Goal: Find specific page/section

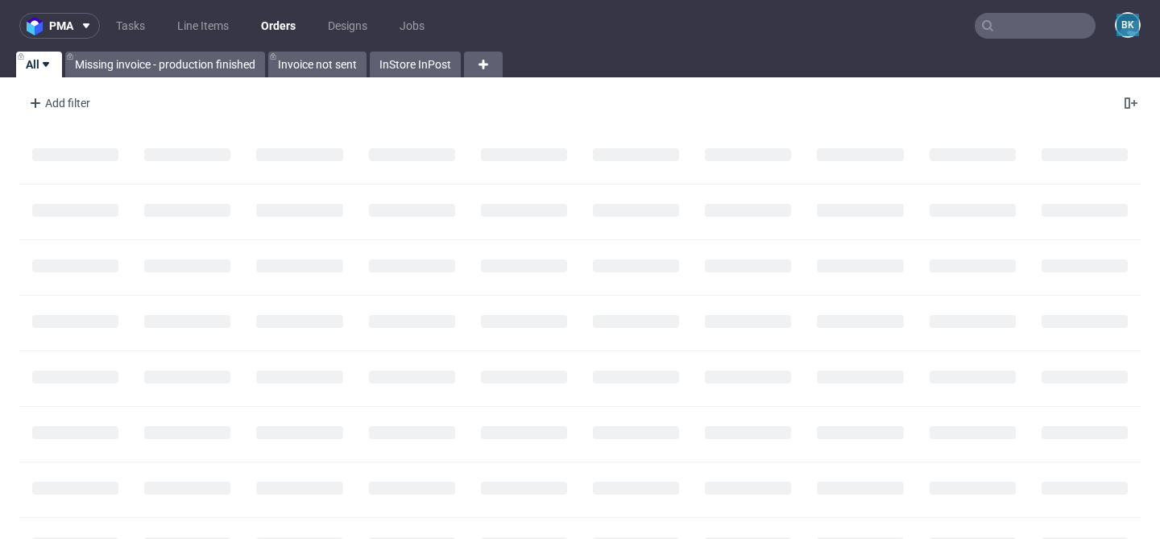
click at [995, 19] on input "text" at bounding box center [1035, 26] width 121 height 26
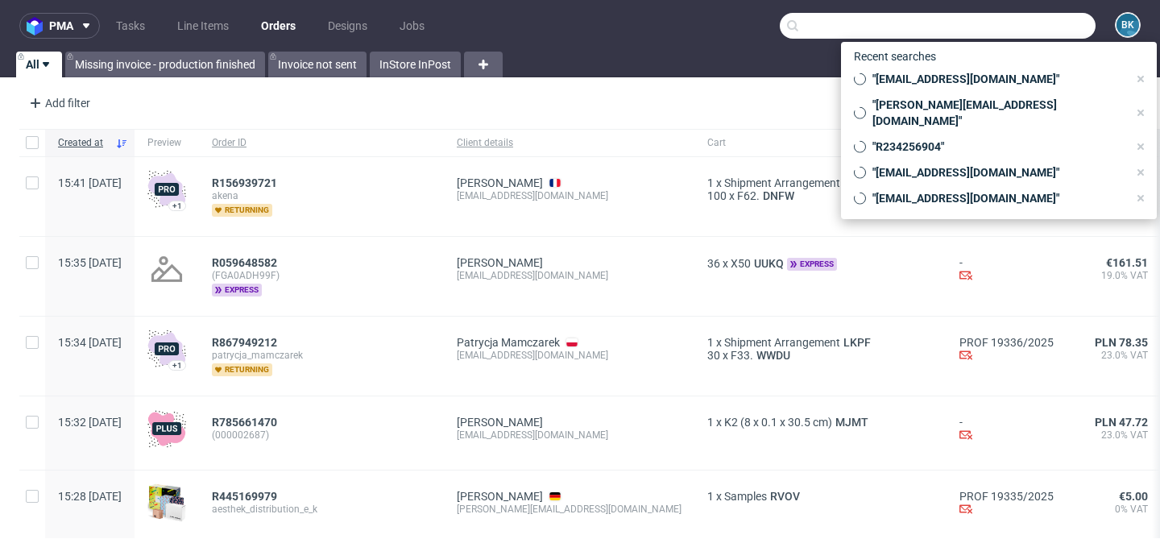
paste input "[EMAIL_ADDRESS][DOMAIN_NAME]"
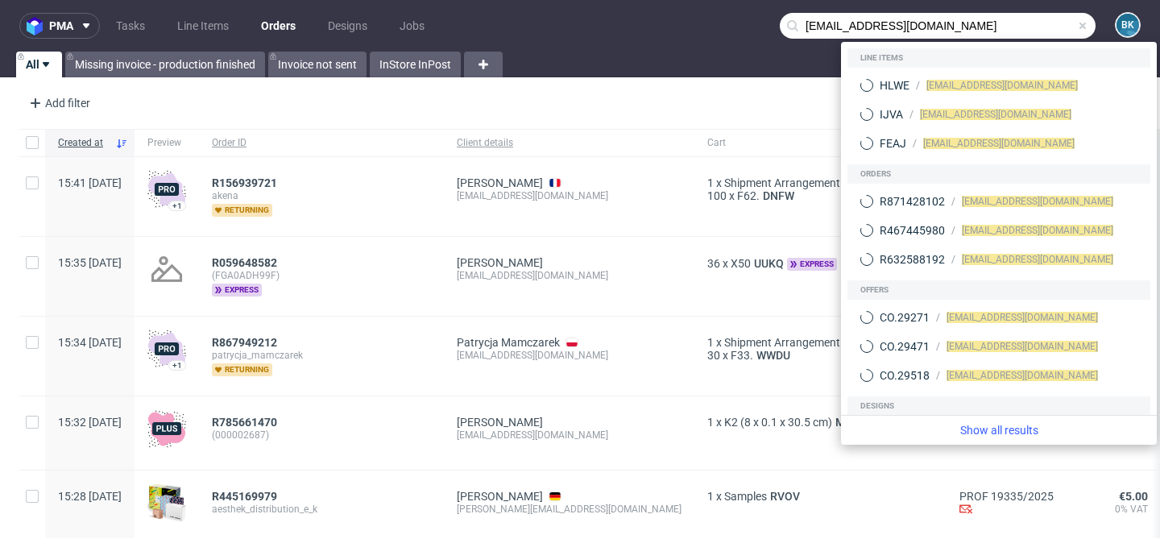
type input "[EMAIL_ADDRESS][DOMAIN_NAME]"
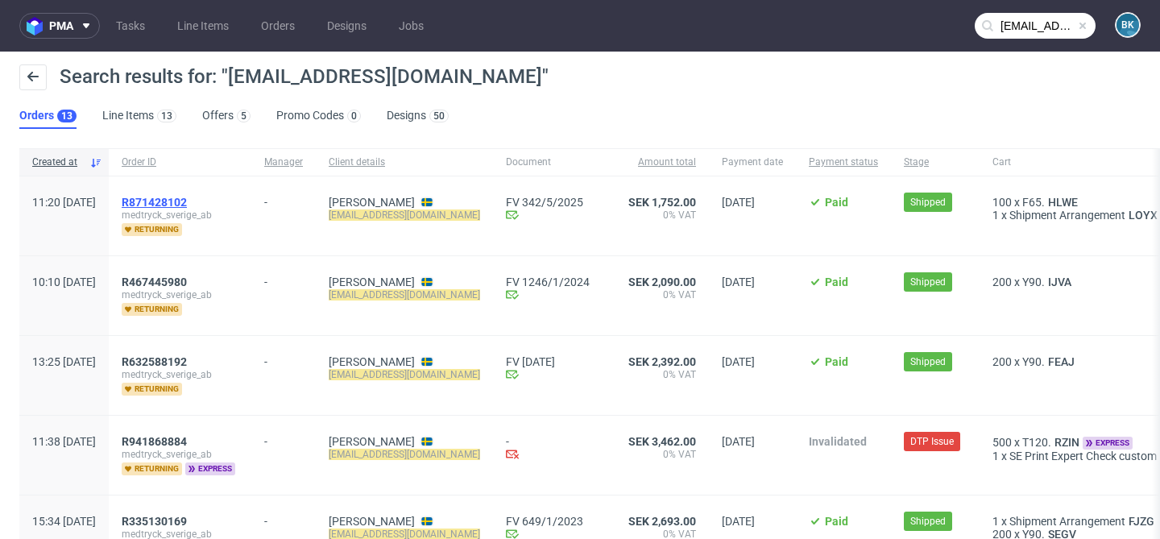
click at [187, 201] on span "R871428102" at bounding box center [154, 202] width 65 height 13
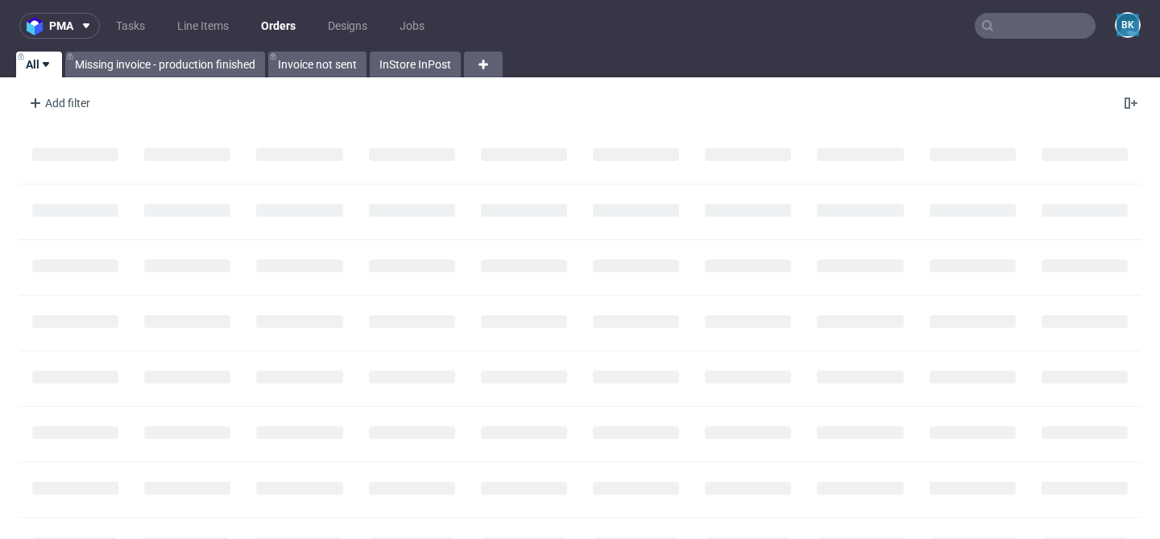
click at [1053, 27] on input "text" at bounding box center [1035, 26] width 121 height 26
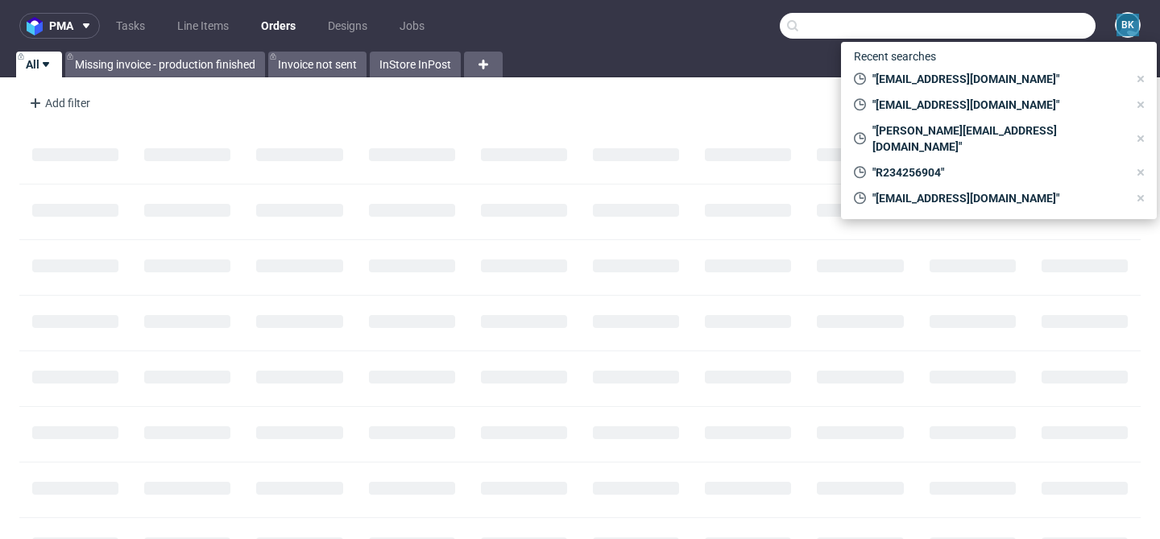
paste input "[EMAIL_ADDRESS][DOMAIN_NAME]"
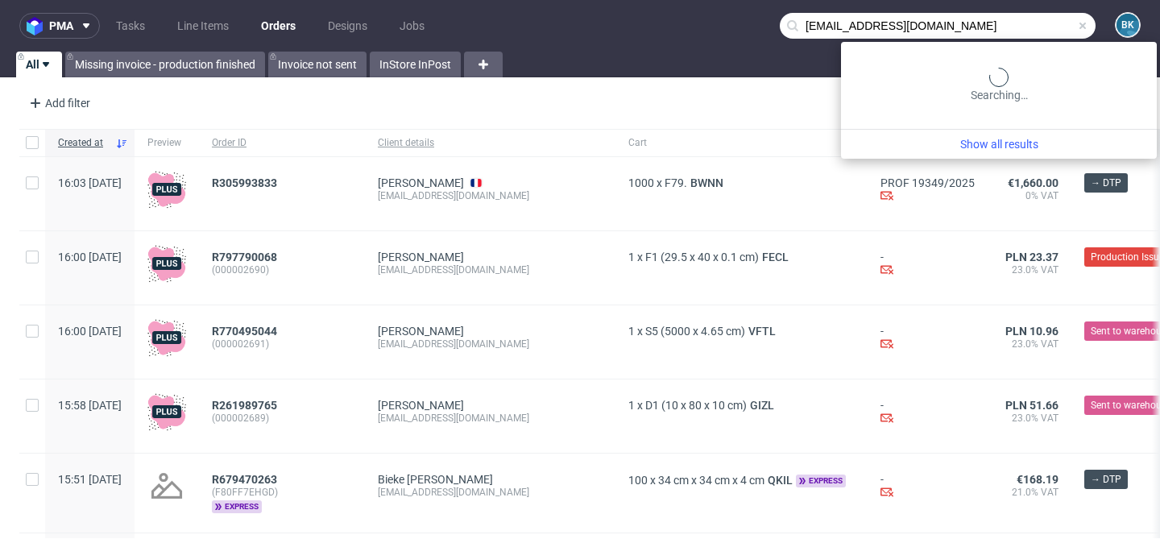
type input "[EMAIL_ADDRESS][DOMAIN_NAME]"
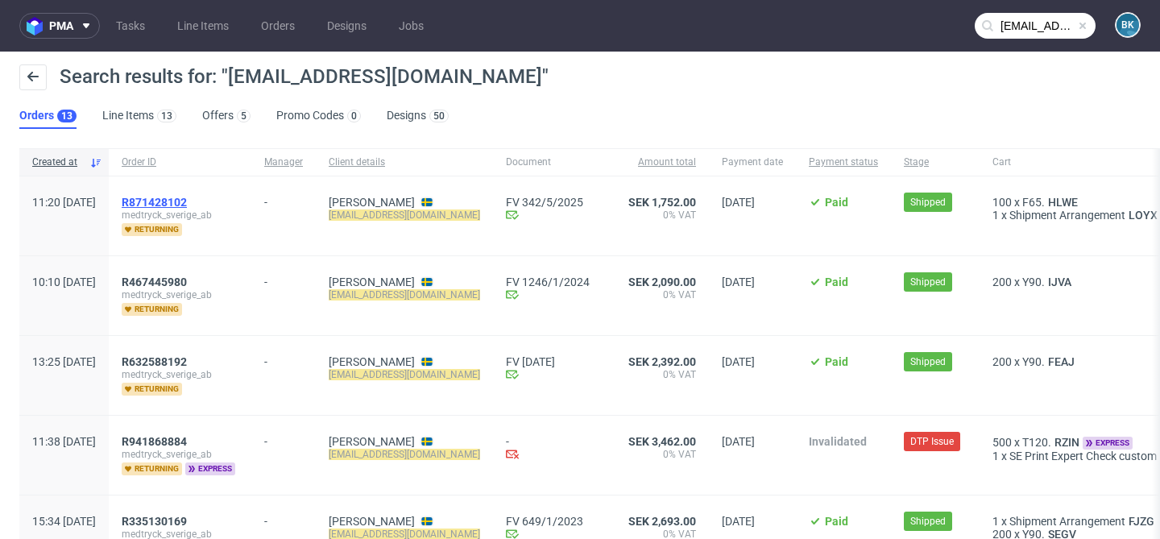
click at [187, 197] on span "R871428102" at bounding box center [154, 202] width 65 height 13
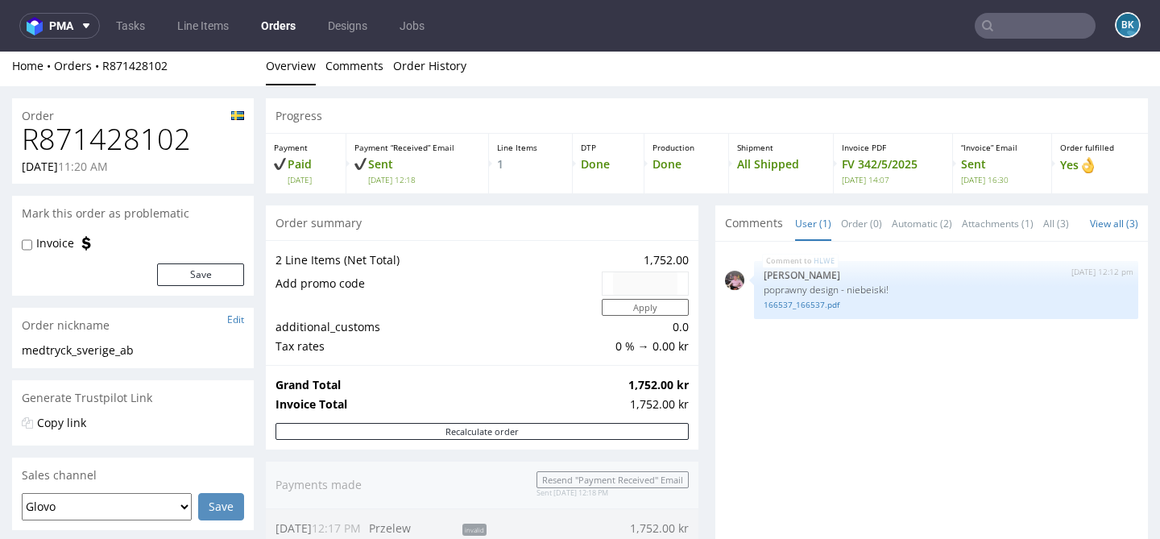
scroll to position [8, 0]
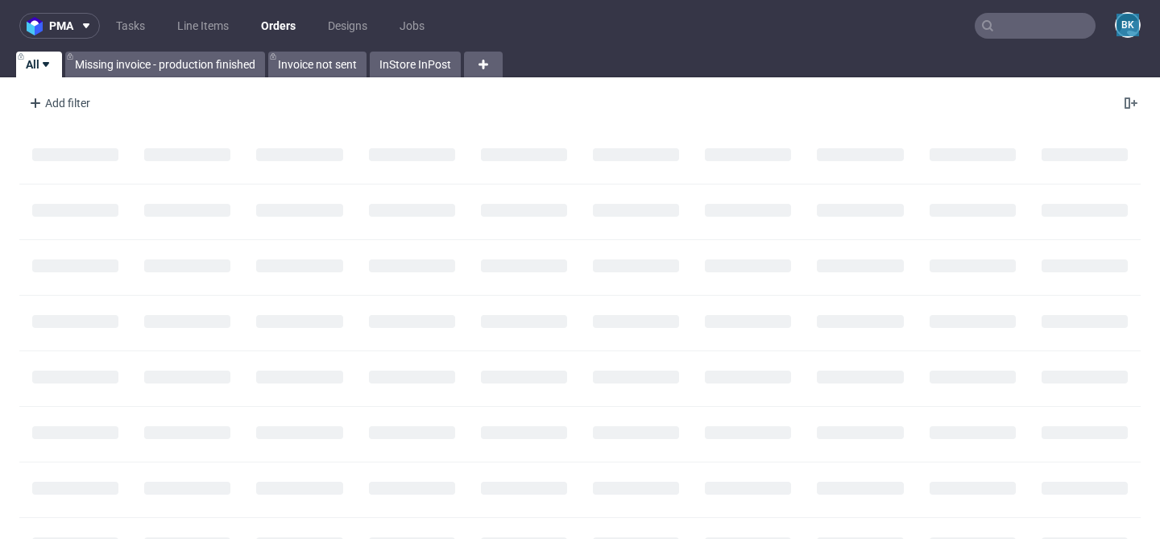
click at [1013, 27] on input "text" at bounding box center [1035, 26] width 121 height 26
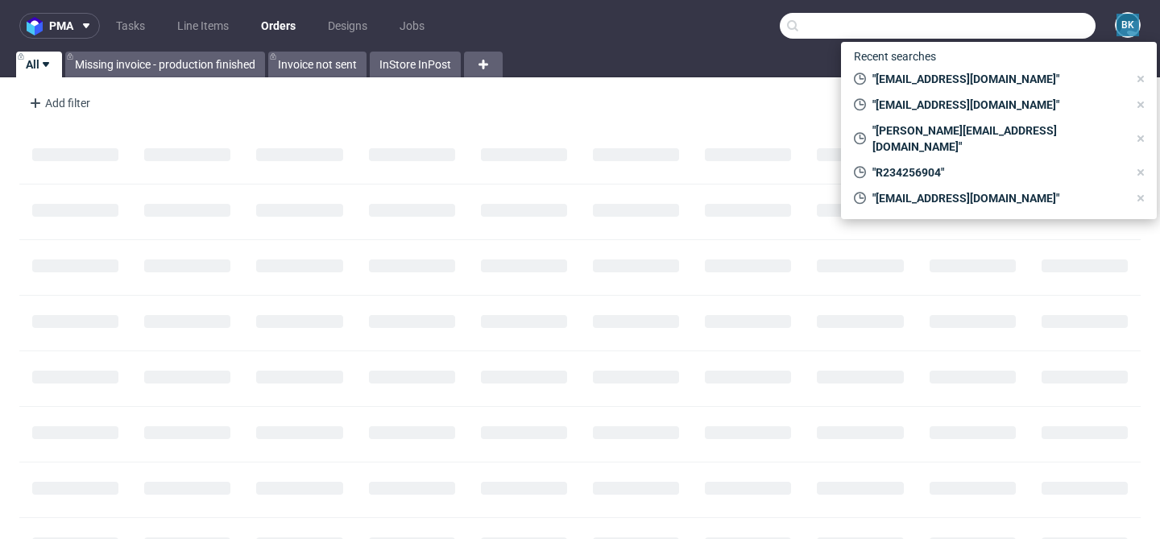
paste input "[EMAIL_ADDRESS][DOMAIN_NAME]"
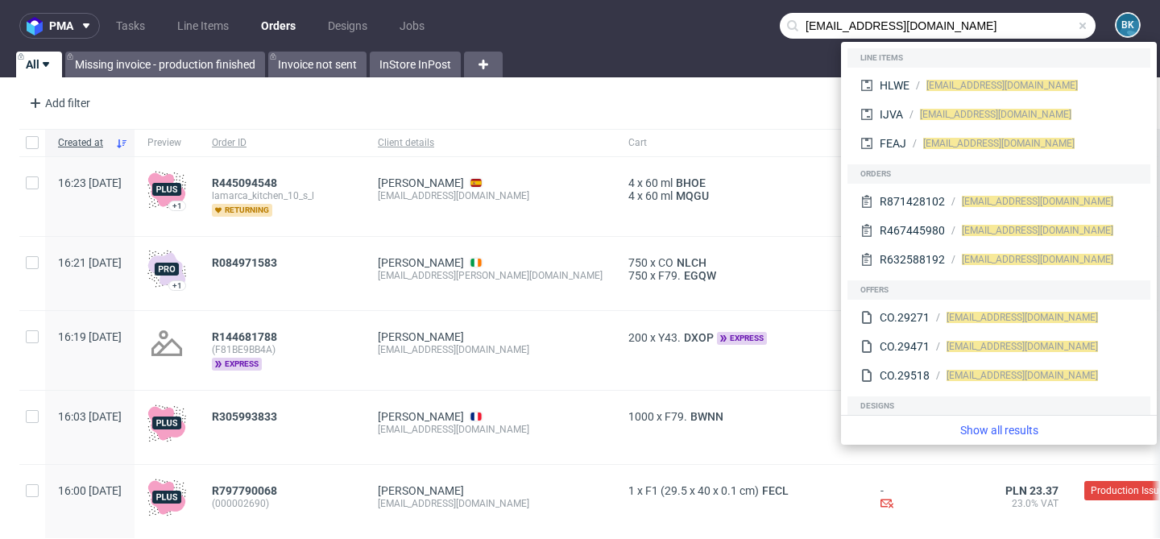
type input "[EMAIL_ADDRESS][DOMAIN_NAME]"
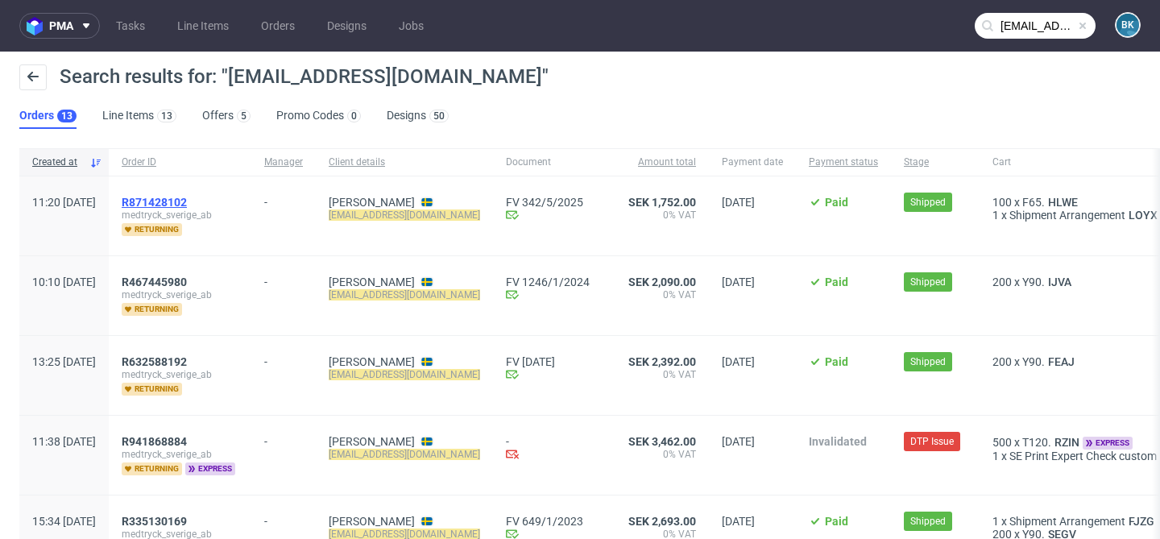
click at [187, 197] on span "R871428102" at bounding box center [154, 202] width 65 height 13
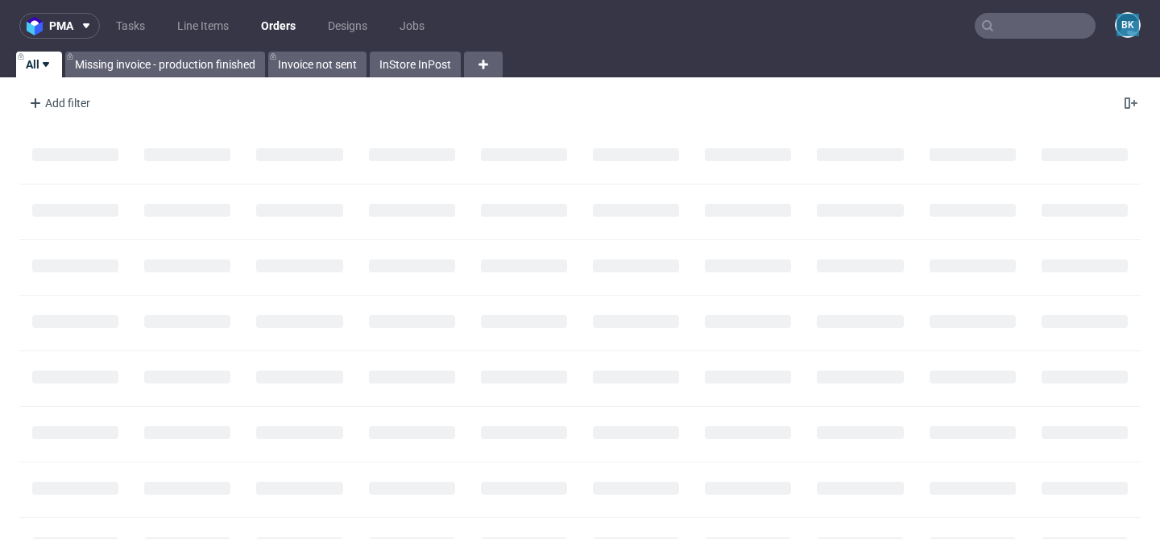
click at [1020, 26] on input "text" at bounding box center [1035, 26] width 121 height 26
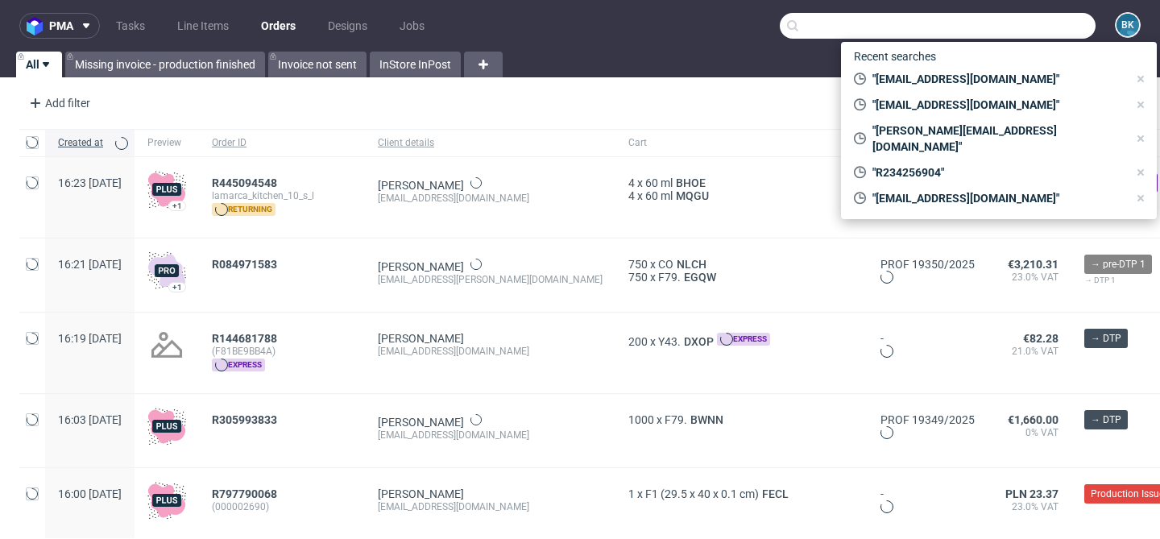
paste input "R234256904"
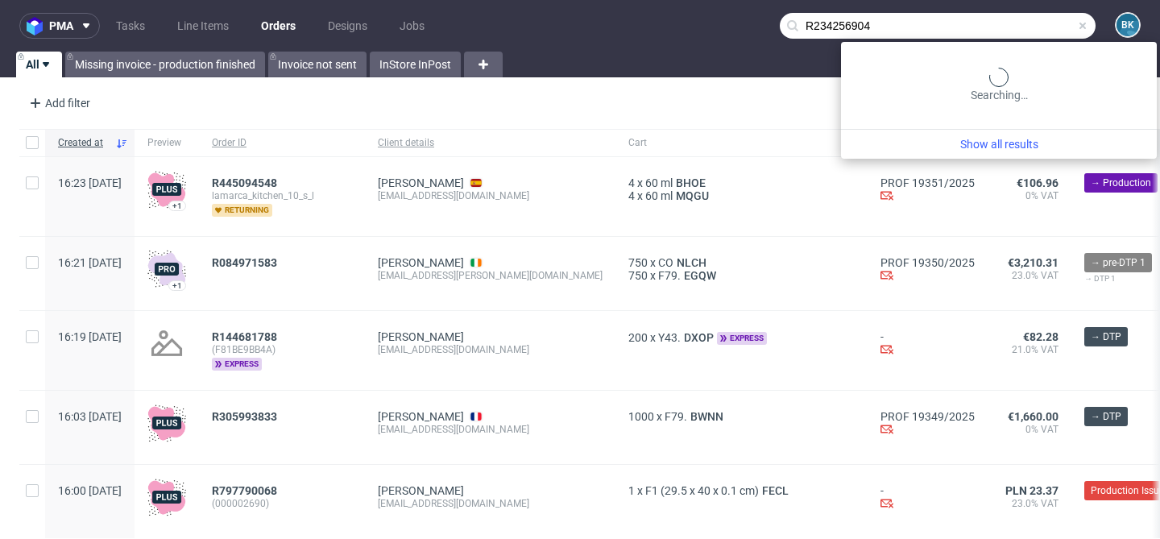
type input "R234256904"
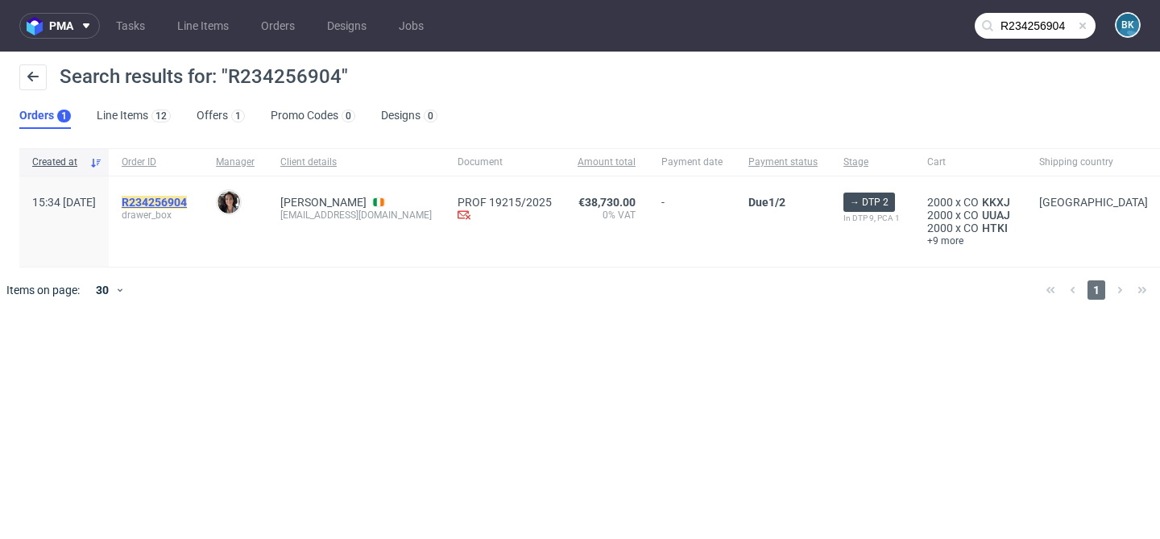
click at [172, 201] on mark "R234256904" at bounding box center [154, 202] width 65 height 13
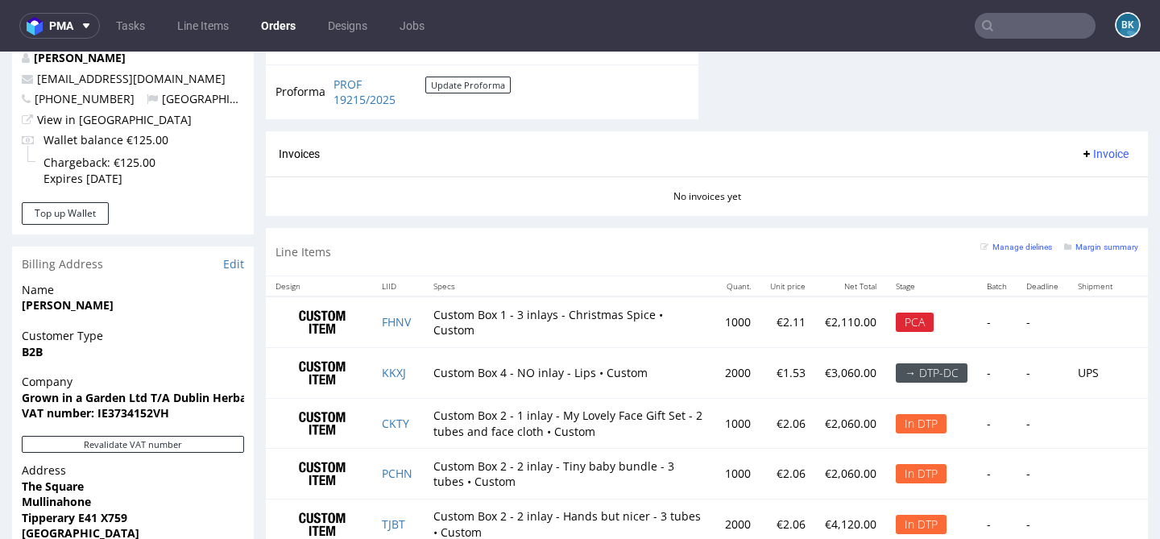
scroll to position [890, 0]
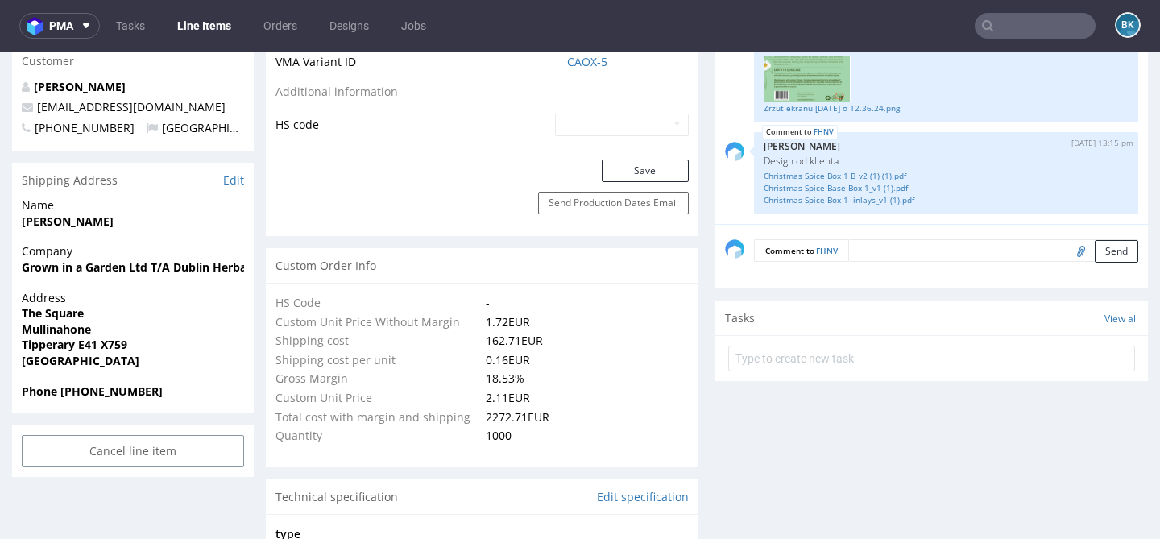
scroll to position [969, 0]
